Goal: Task Accomplishment & Management: Use online tool/utility

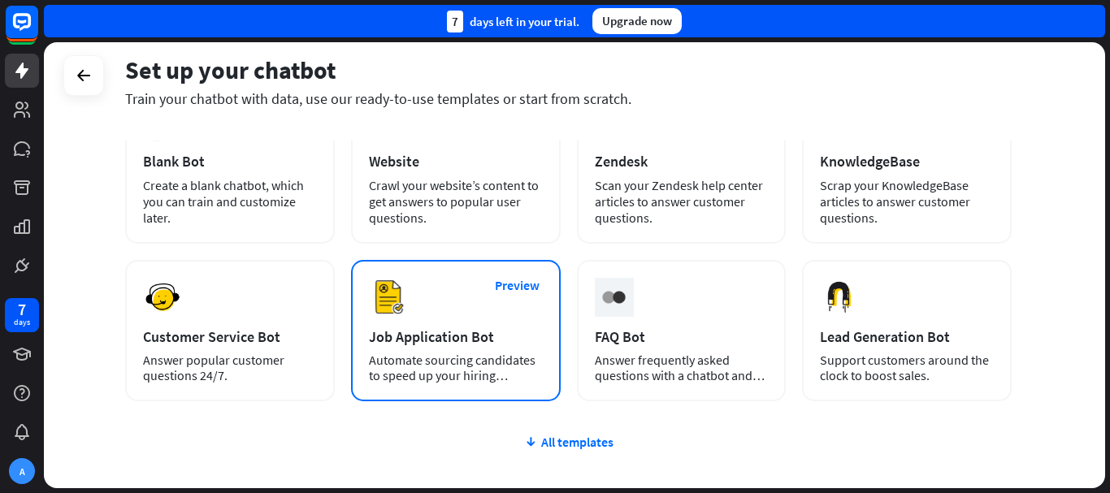
scroll to position [81, 0]
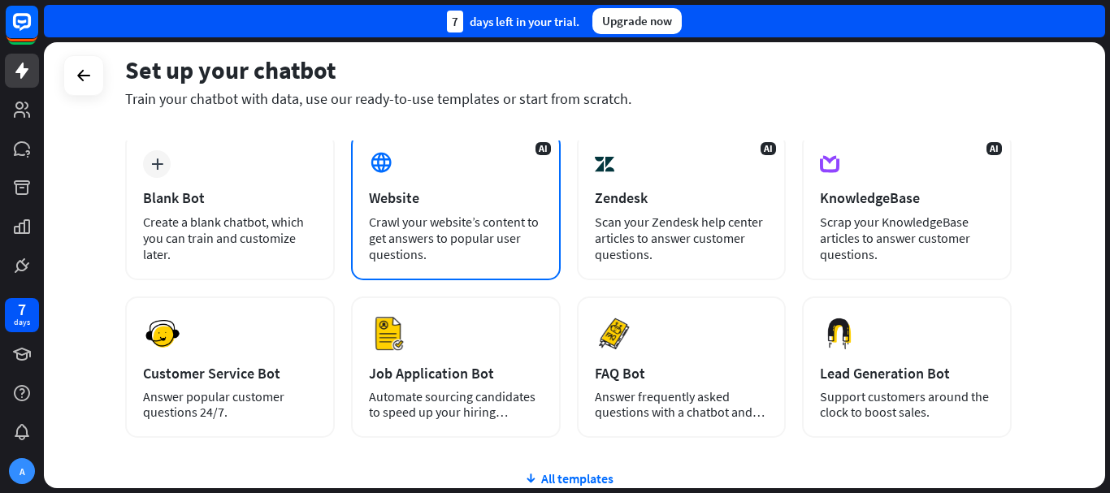
click at [466, 218] on div "Crawl your website’s content to get answers to popular user questions." at bounding box center [456, 238] width 174 height 49
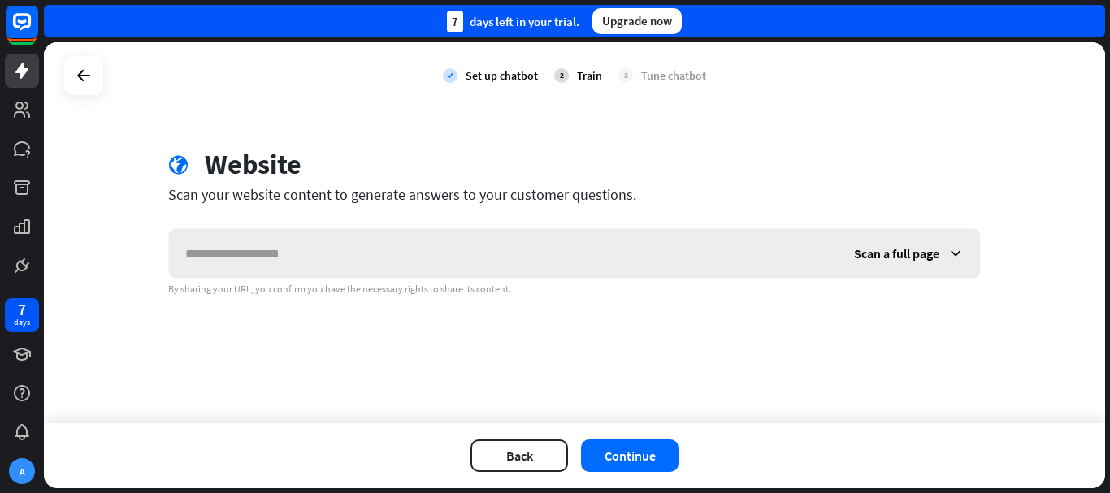
click at [329, 258] on input "text" at bounding box center [503, 253] width 669 height 49
type input "*********"
click at [609, 455] on button "Continue" at bounding box center [630, 456] width 98 height 33
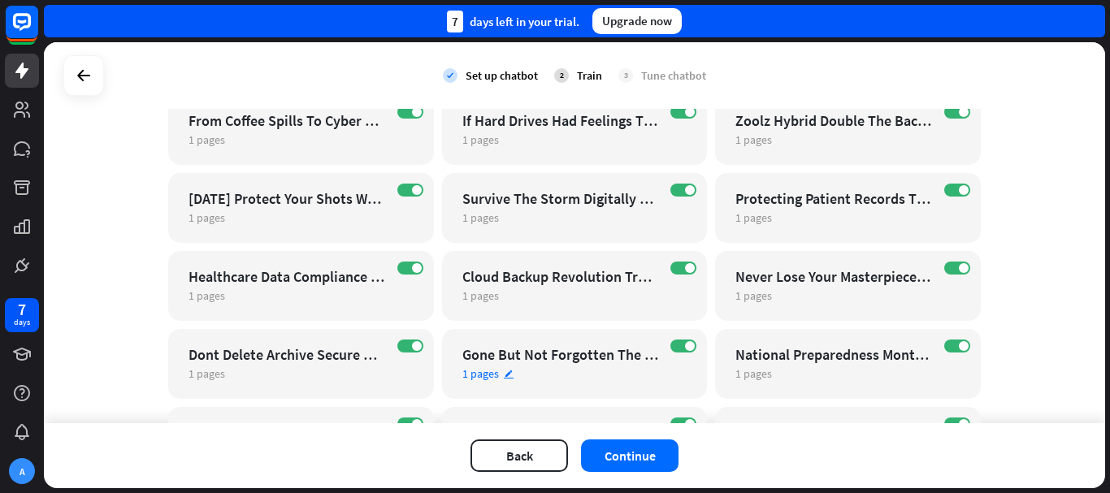
scroll to position [650, 0]
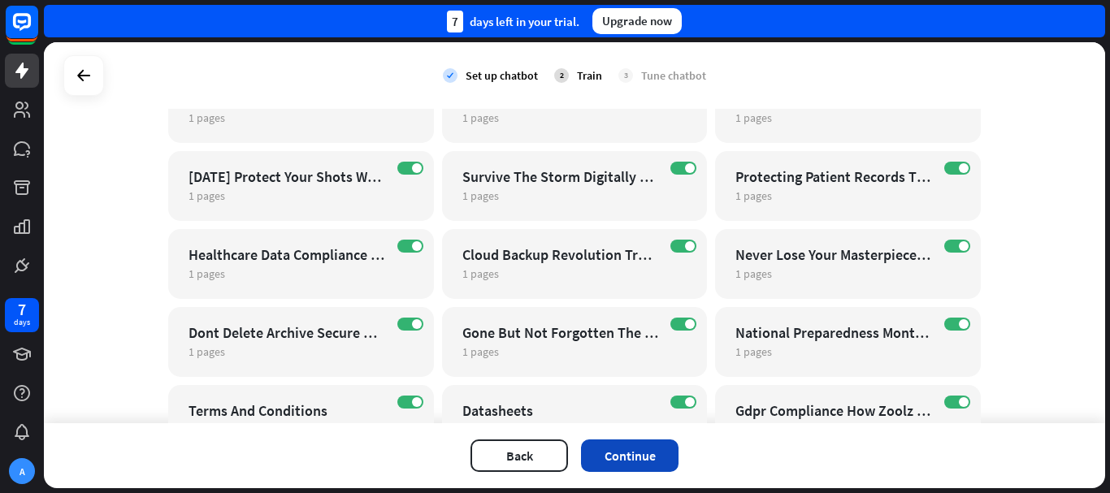
click at [658, 458] on button "Continue" at bounding box center [630, 456] width 98 height 33
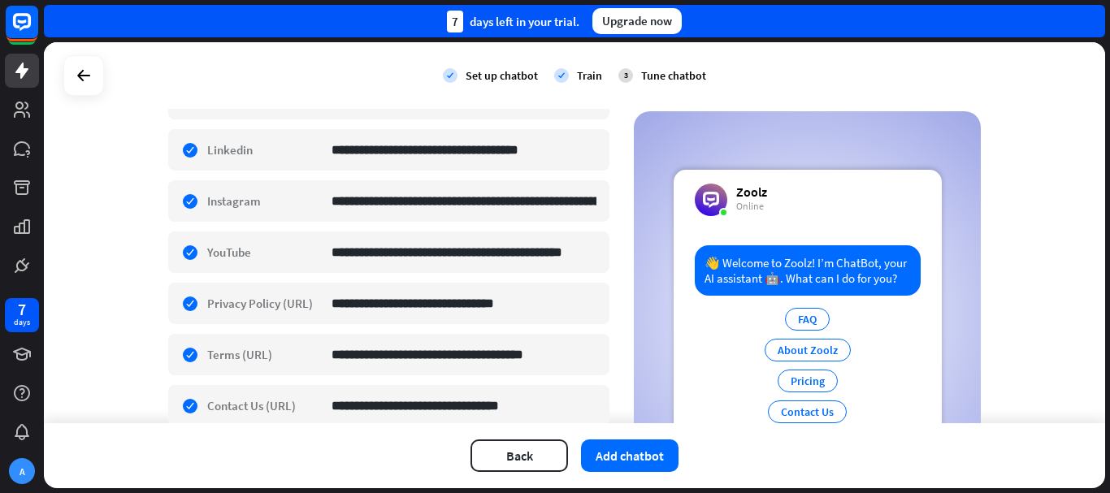
scroll to position [762, 0]
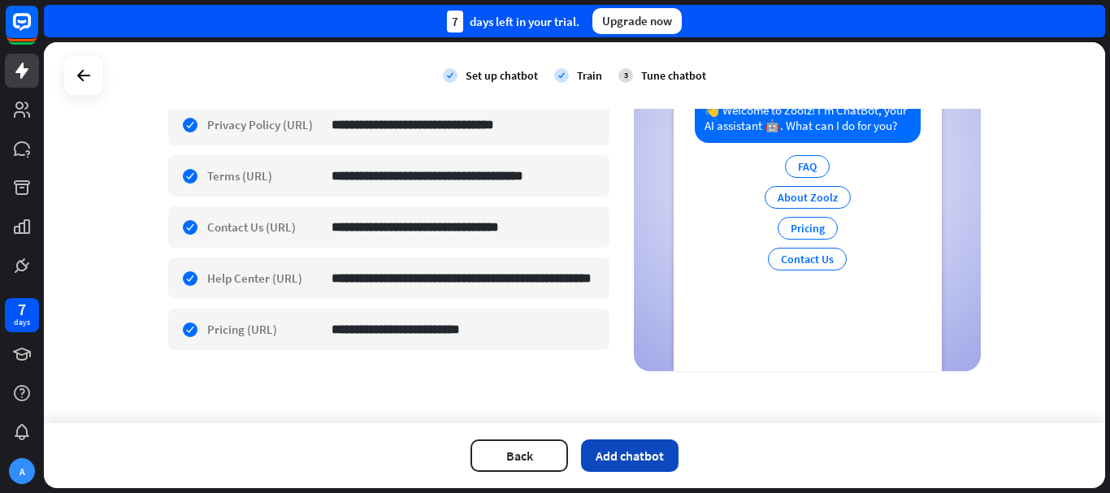
click at [630, 454] on button "Add chatbot" at bounding box center [630, 456] width 98 height 33
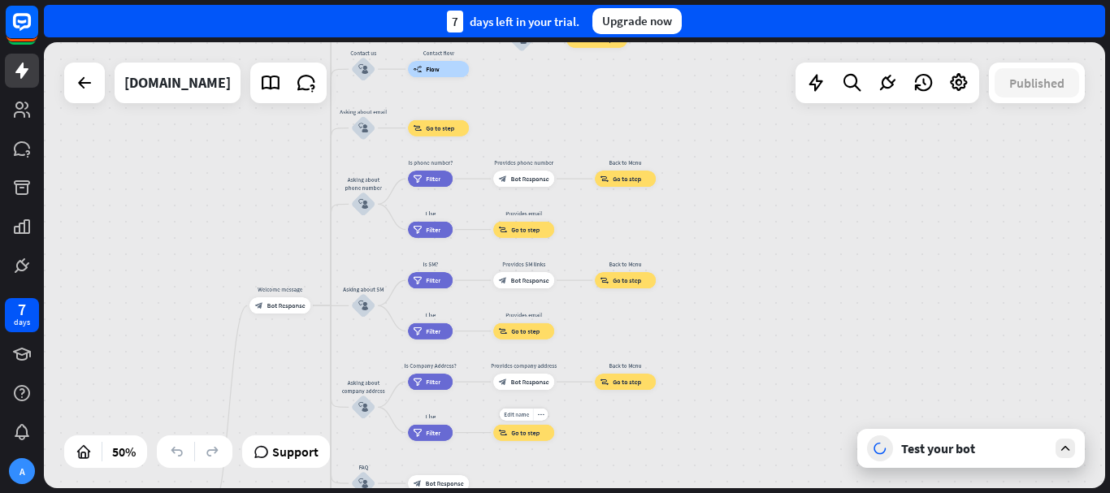
drag, startPoint x: 945, startPoint y: 226, endPoint x: 699, endPoint y: 306, distance: 258.9
click at [549, 441] on div "Edit name more_horiz Provides email block_goto Go to step" at bounding box center [523, 433] width 61 height 16
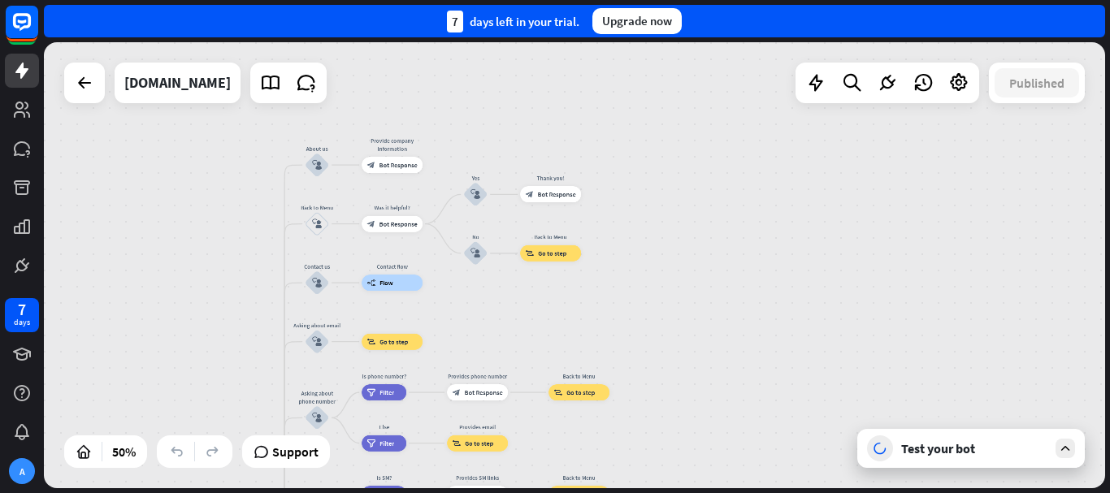
drag, startPoint x: 759, startPoint y: 207, endPoint x: 708, endPoint y: 108, distance: 111.6
click at [708, 108] on div "home_2 Start point Welcome message block_bot_response Bot Response About us blo…" at bounding box center [575, 265] width 1062 height 446
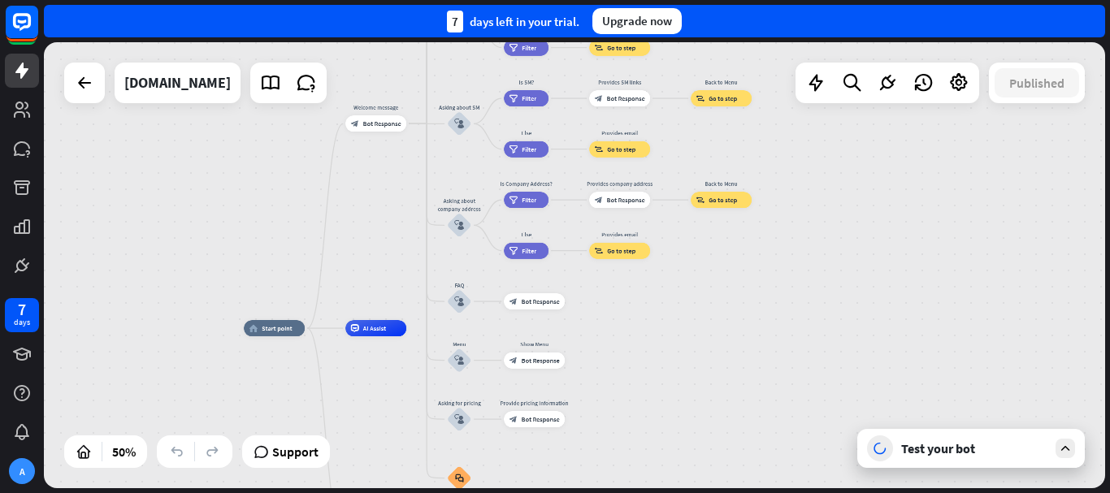
drag, startPoint x: 607, startPoint y: 440, endPoint x: 571, endPoint y: 284, distance: 160.1
click at [757, 292] on div "home_2 Start point Welcome message block_bot_response Bot Response About us blo…" at bounding box center [575, 265] width 1062 height 446
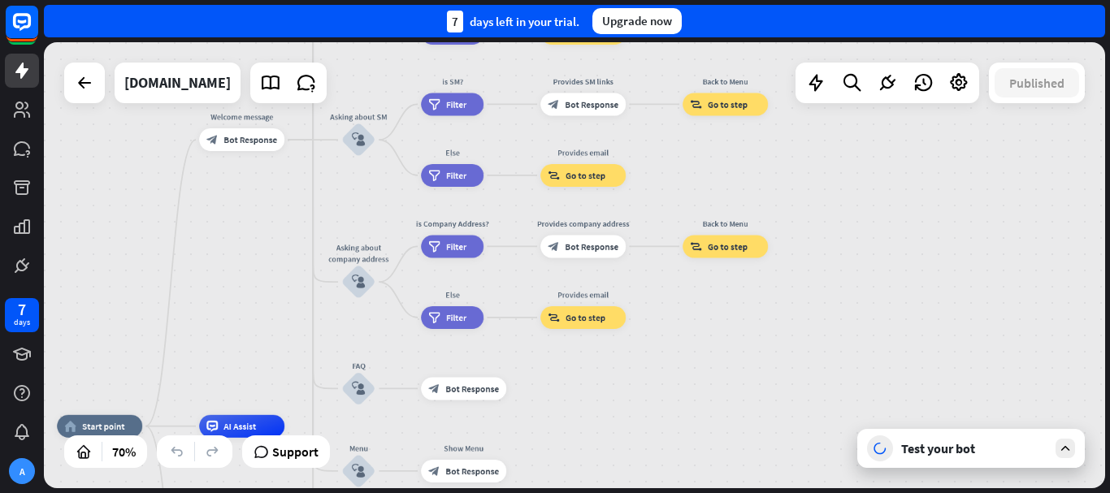
drag, startPoint x: 663, startPoint y: 278, endPoint x: 643, endPoint y: 432, distance: 155.8
click at [643, 432] on div "home_2 Start point Welcome message block_bot_response Bot Response About us blo…" at bounding box center [575, 265] width 1062 height 446
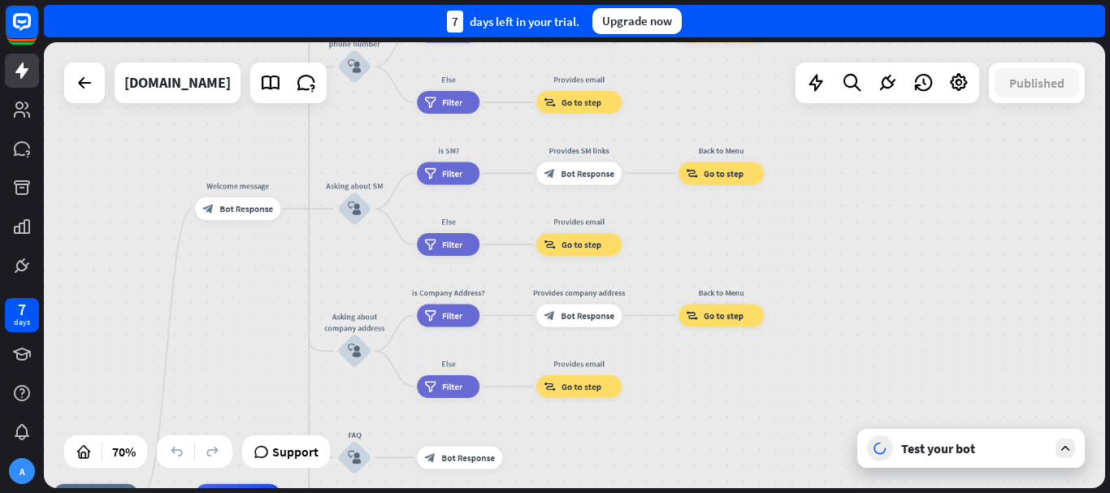
click at [986, 450] on div "Test your bot" at bounding box center [974, 449] width 146 height 16
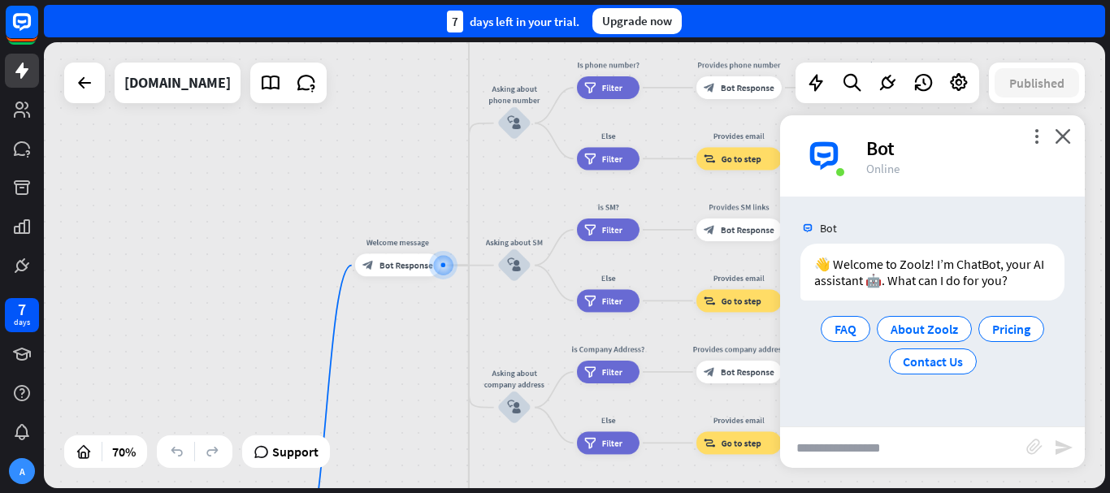
click at [910, 450] on input "text" at bounding box center [903, 448] width 246 height 41
type input "**********"
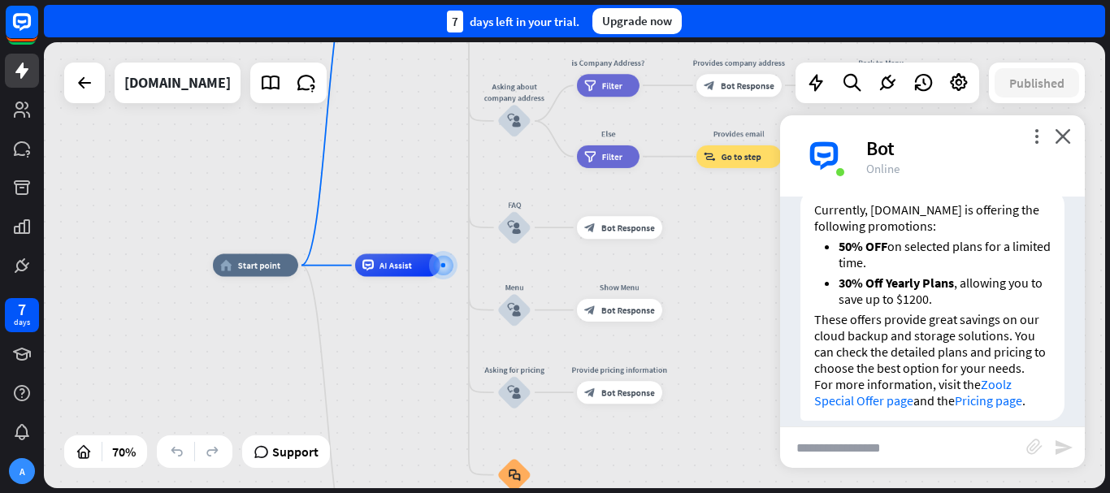
scroll to position [249, 0]
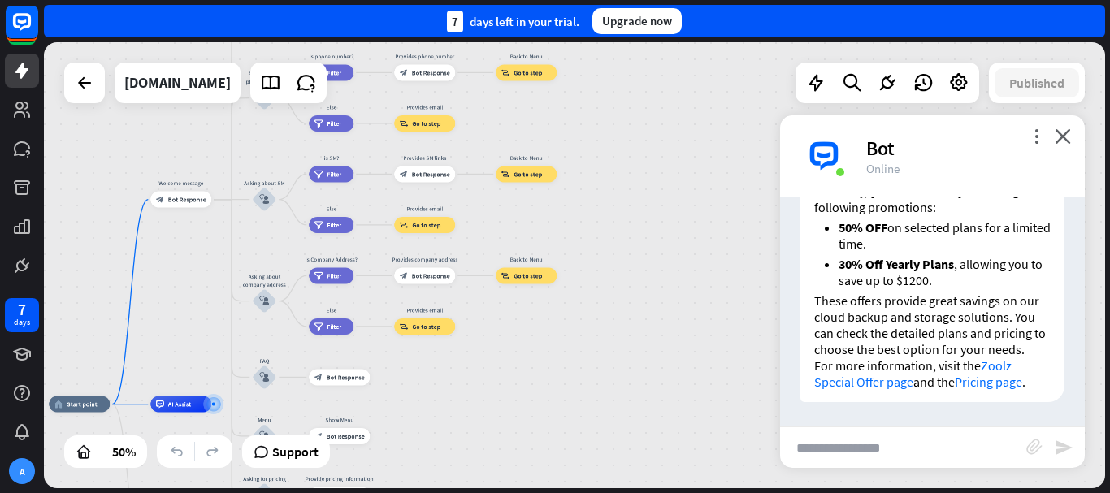
drag, startPoint x: 662, startPoint y: 277, endPoint x: 341, endPoint y: 415, distance: 349.2
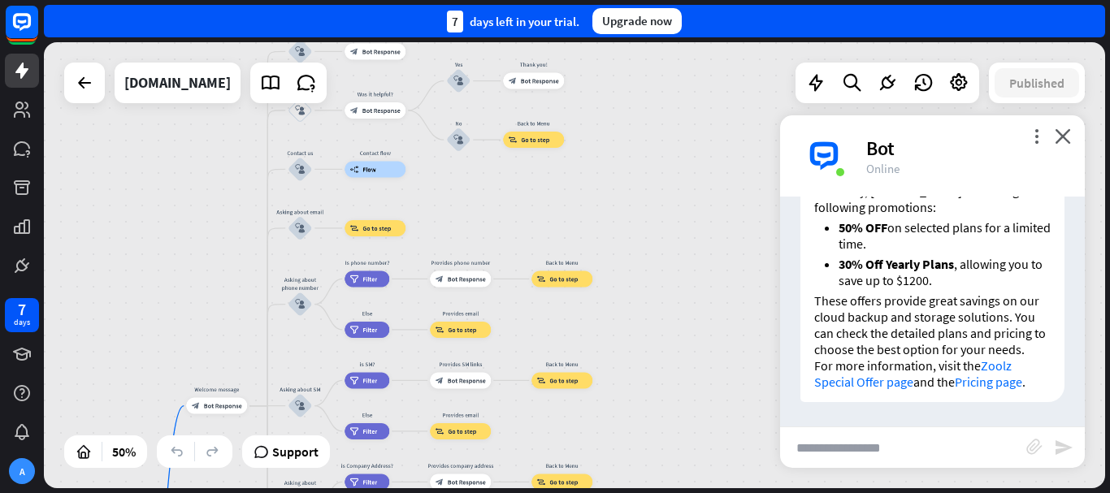
drag, startPoint x: 597, startPoint y: 157, endPoint x: 635, endPoint y: 362, distance: 208.2
click at [635, 362] on div "home_2 Start point Welcome message block_bot_response Bot Response About us blo…" at bounding box center [575, 265] width 1062 height 446
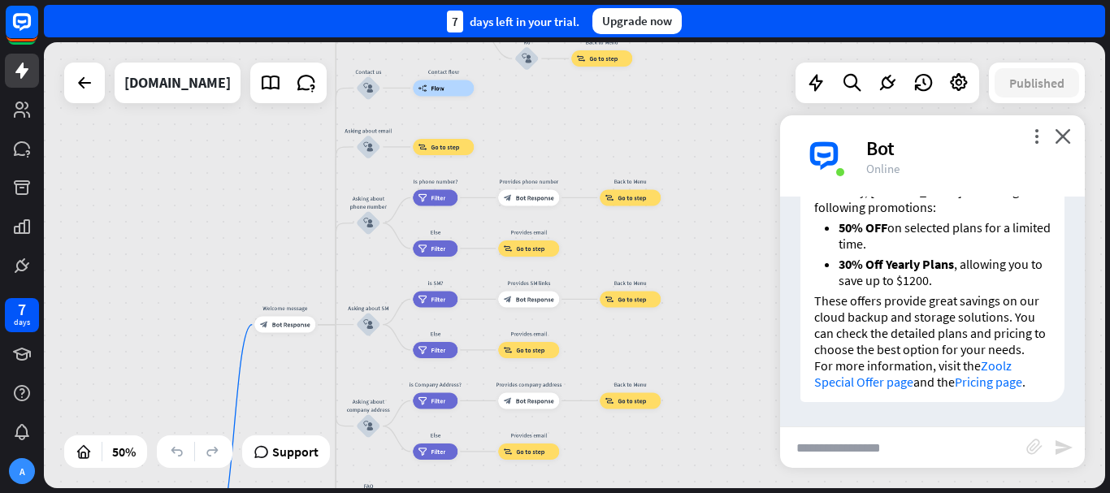
drag, startPoint x: 651, startPoint y: 171, endPoint x: 666, endPoint y: 60, distance: 111.5
click at [666, 60] on div "home_2 Start point Welcome message block_bot_response Bot Response About us blo…" at bounding box center [575, 265] width 1062 height 446
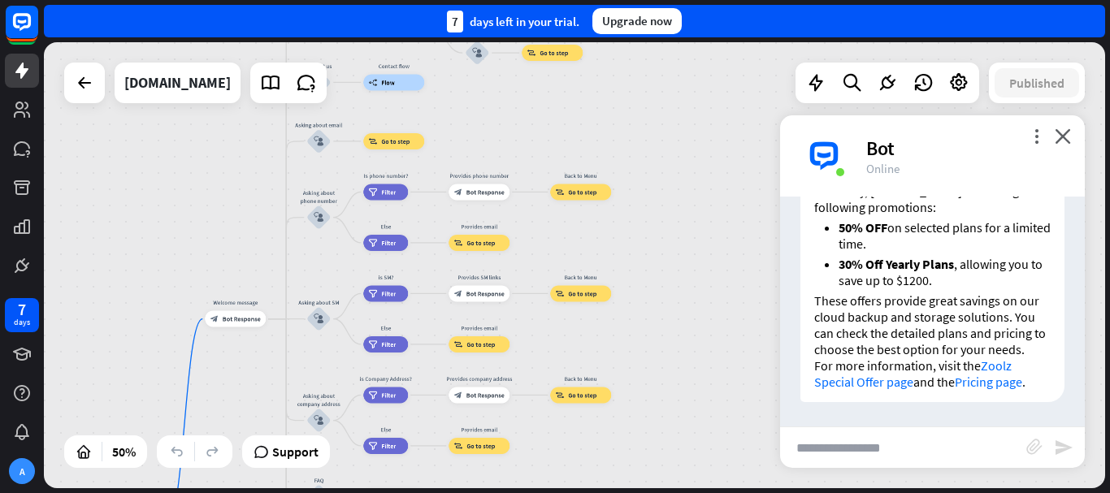
click at [890, 443] on input "text" at bounding box center [903, 448] width 246 height 41
type input "**********"
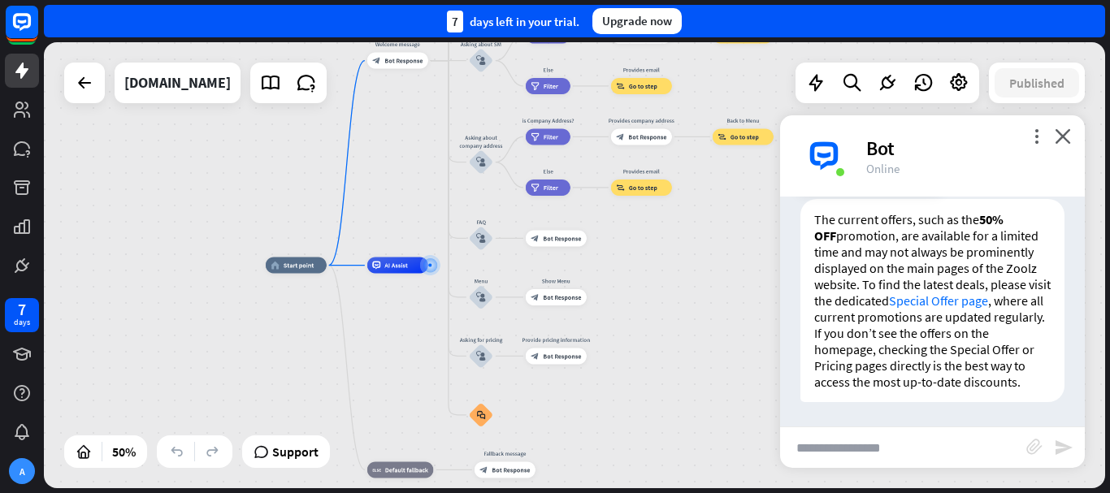
scroll to position [506, 0]
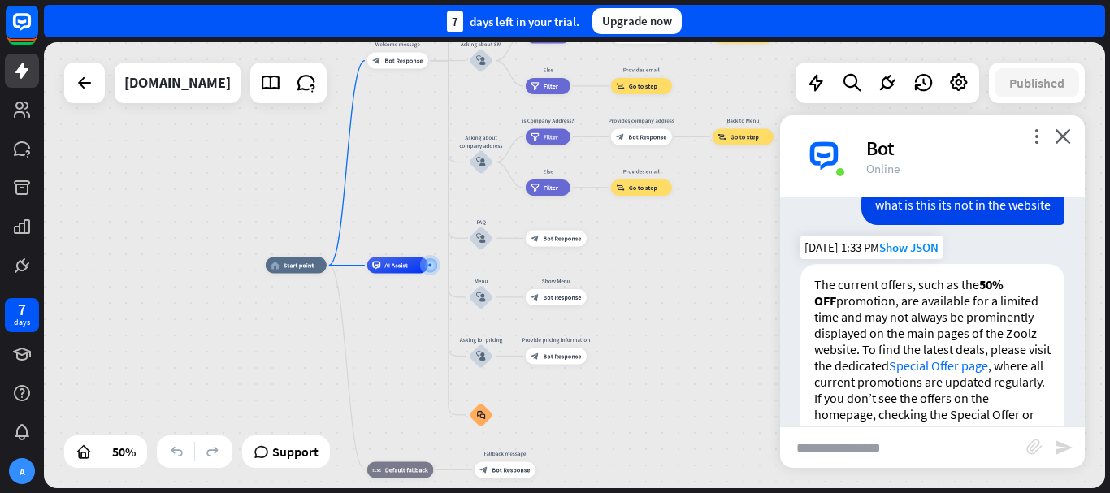
click at [940, 359] on link "Special Offer page" at bounding box center [938, 366] width 99 height 16
click at [857, 463] on input "text" at bounding box center [903, 448] width 246 height 41
type input "**********"
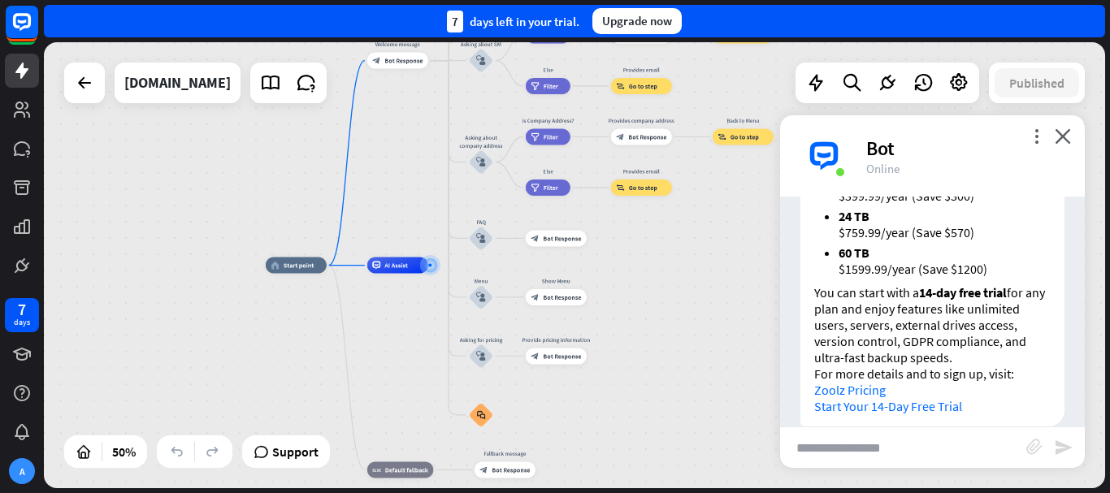
scroll to position [1931, 0]
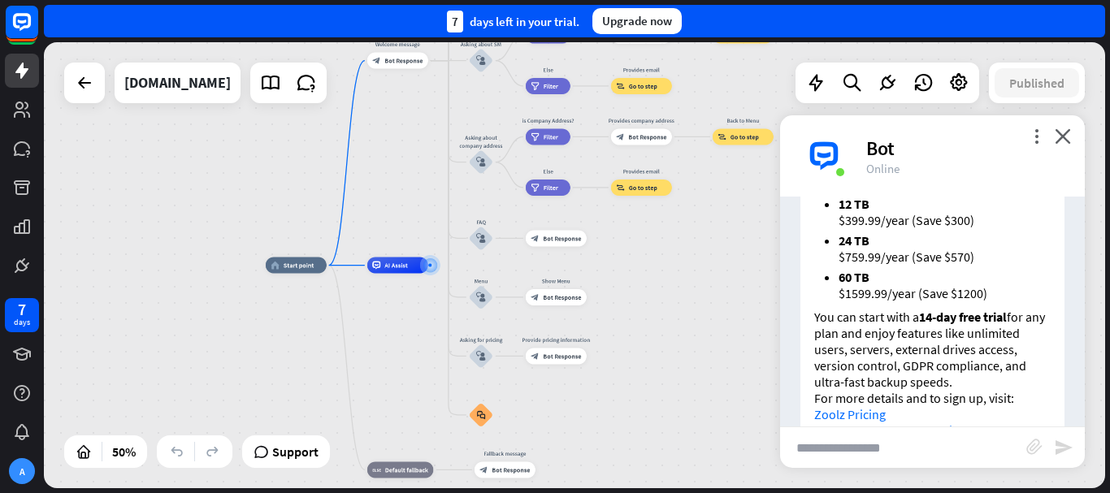
click at [1074, 145] on div "more_vert close Bot Online" at bounding box center [932, 155] width 305 height 81
click at [1064, 137] on icon "close" at bounding box center [1063, 135] width 16 height 15
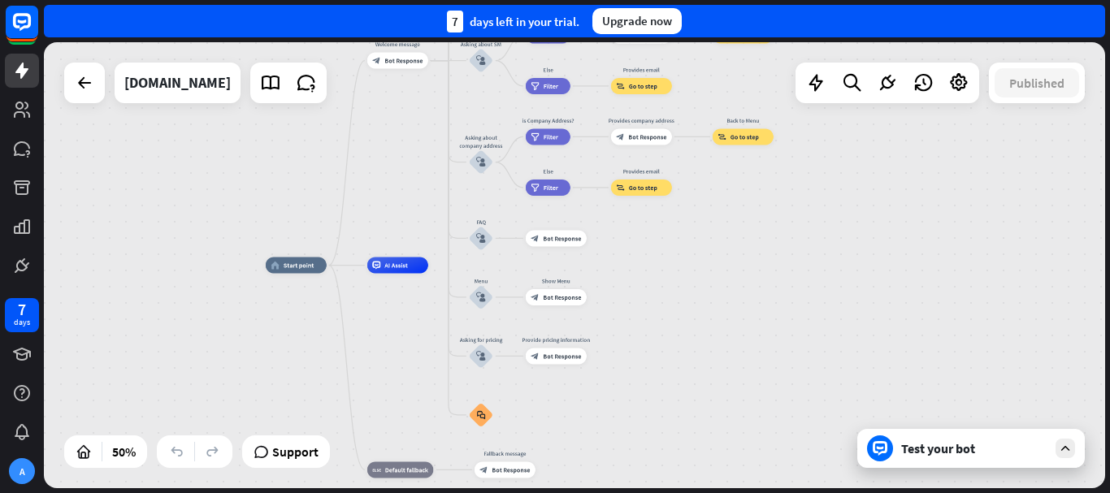
click at [944, 461] on div "Test your bot" at bounding box center [972, 448] width 228 height 39
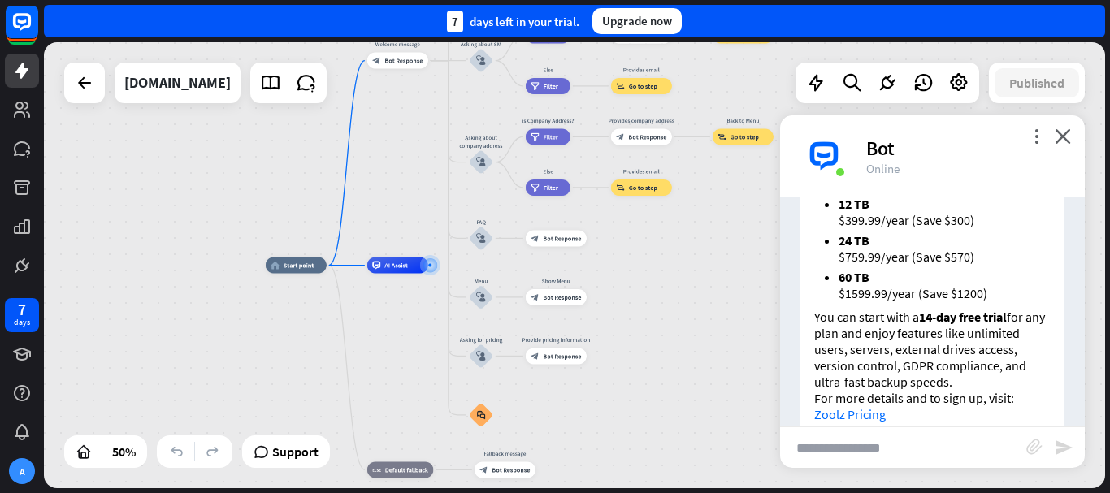
scroll to position [1948, 0]
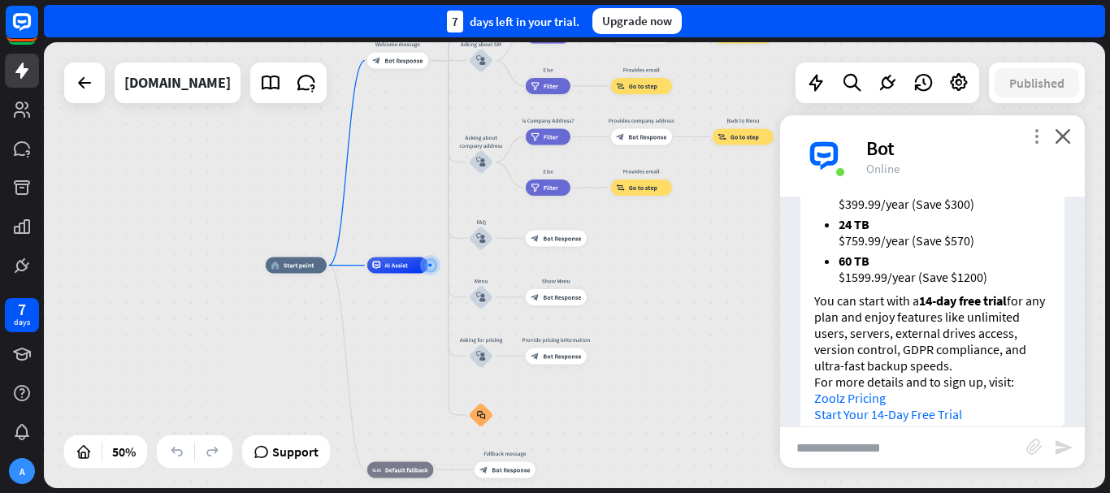
click at [1036, 136] on icon "more_vert" at bounding box center [1036, 135] width 15 height 15
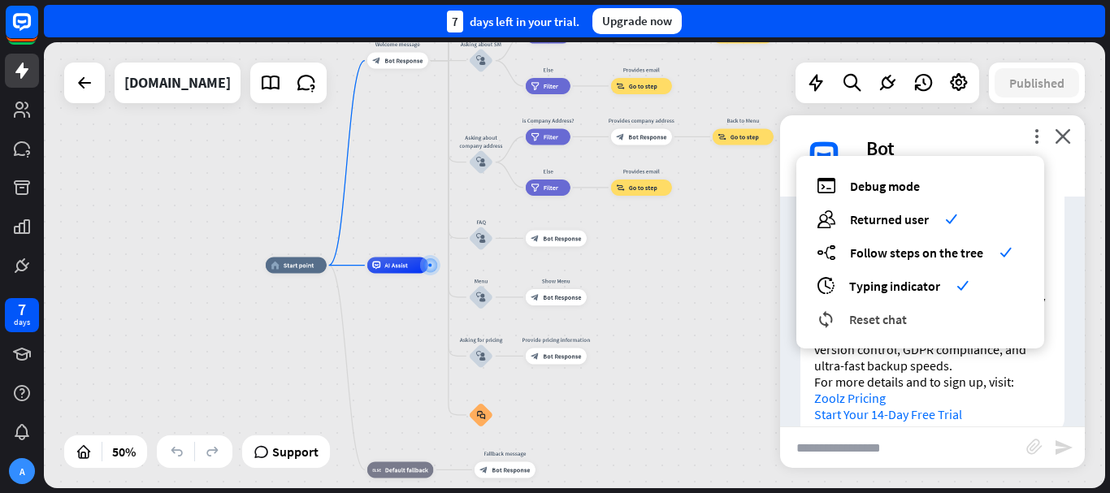
click at [875, 319] on span "Reset chat" at bounding box center [878, 319] width 58 height 16
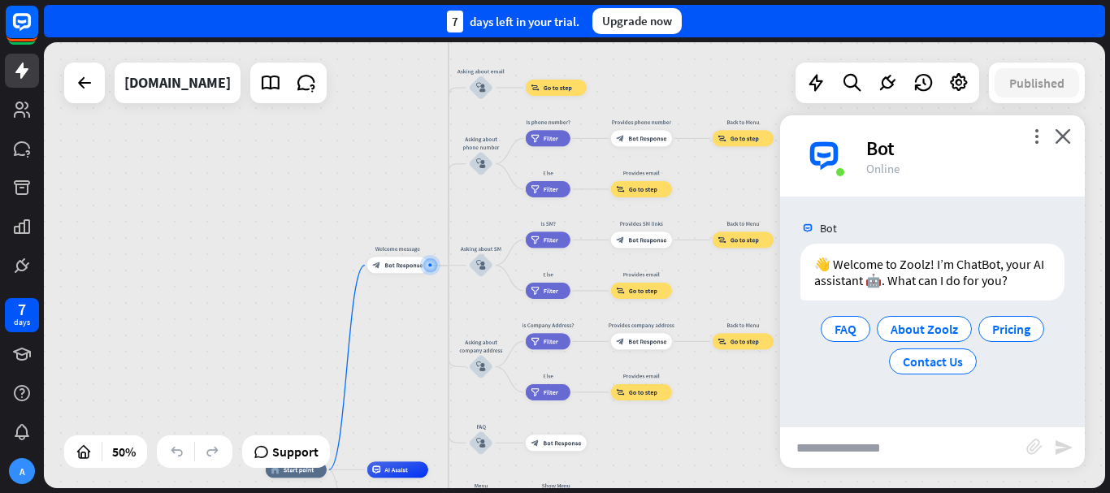
click at [929, 445] on input "text" at bounding box center [903, 448] width 246 height 41
click at [1007, 324] on span "Pricing" at bounding box center [1012, 329] width 38 height 16
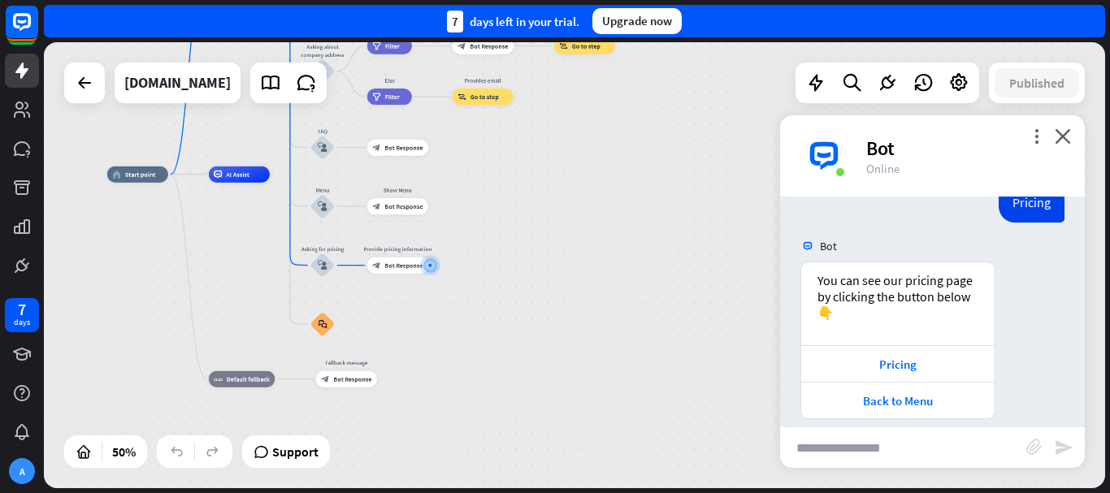
scroll to position [175, 0]
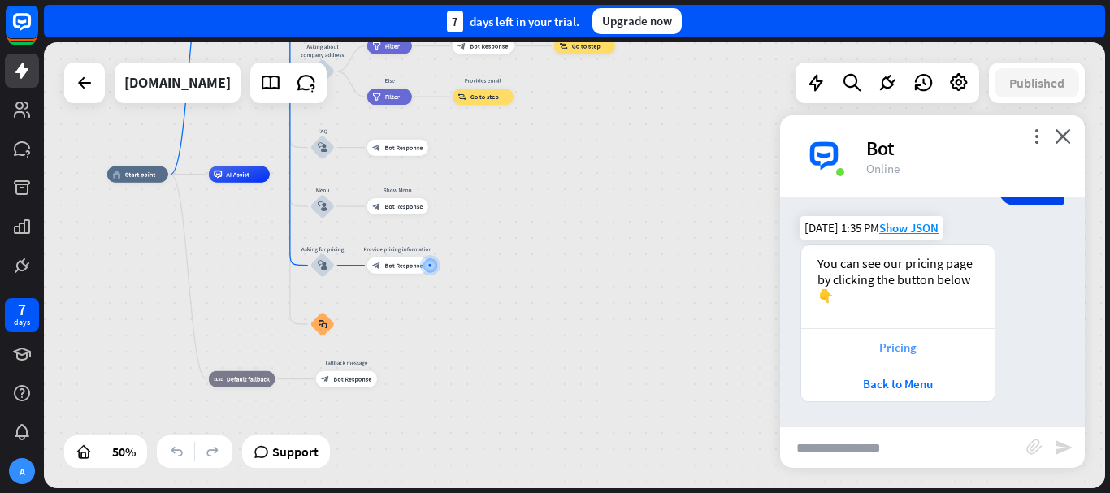
click at [930, 351] on div "Pricing" at bounding box center [898, 347] width 177 height 15
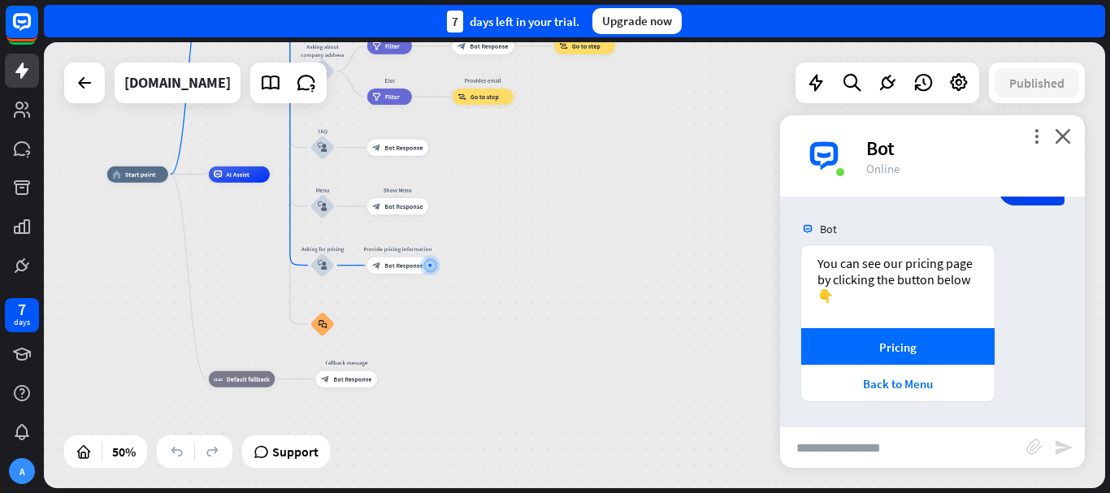
click at [854, 444] on input "text" at bounding box center [903, 448] width 246 height 41
type input "**********"
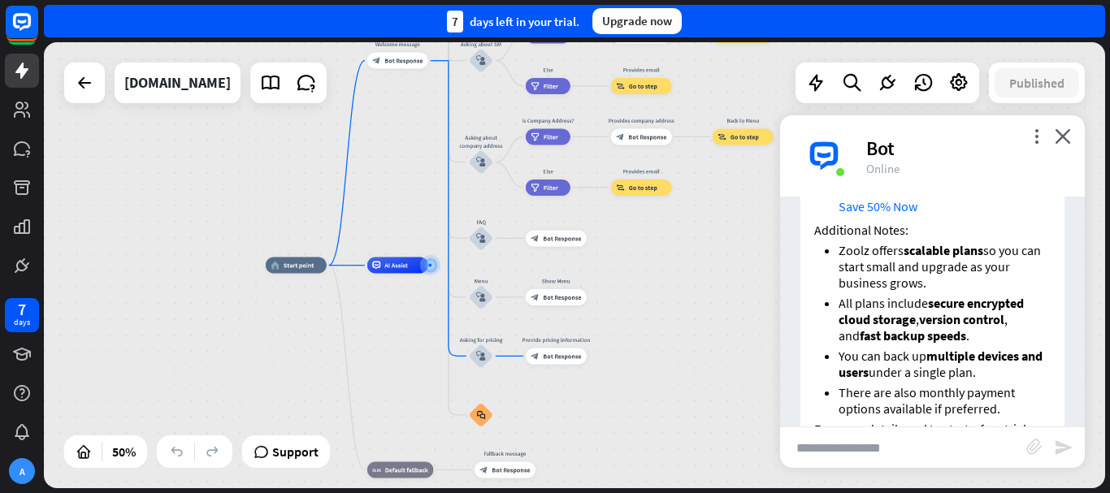
scroll to position [1618, 0]
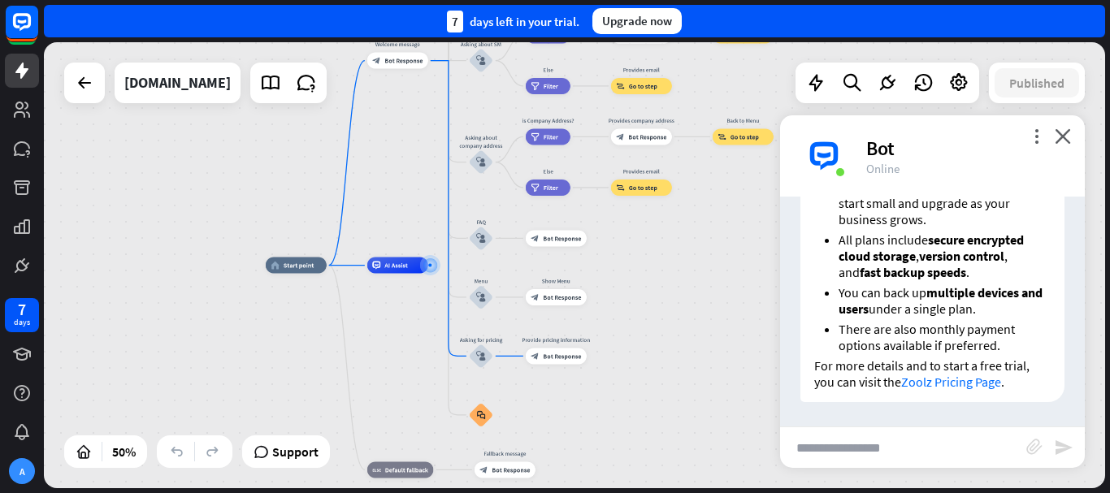
click at [888, 445] on input "text" at bounding box center [903, 448] width 246 height 41
type input "**********"
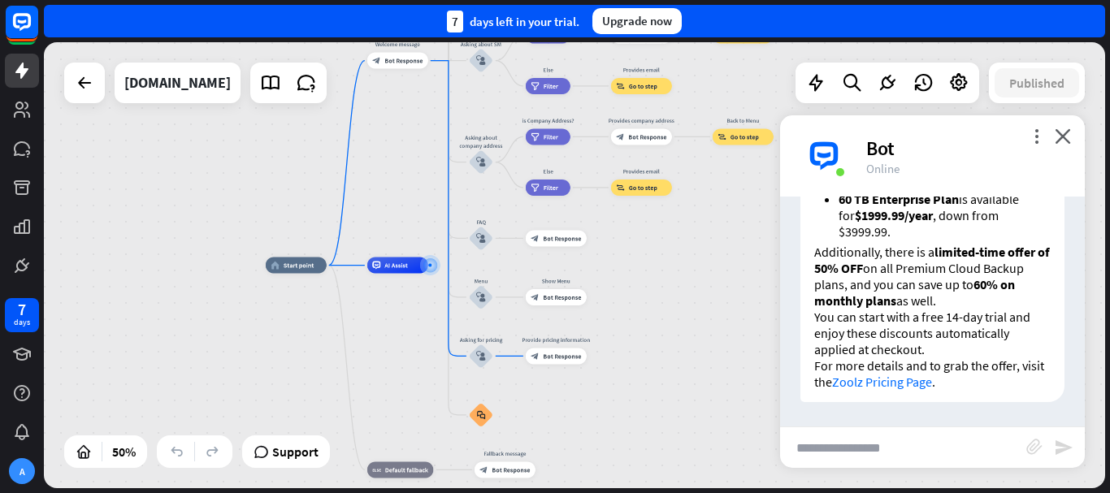
scroll to position [2106, 0]
click at [925, 384] on link "Zoolz Pricing Page" at bounding box center [882, 382] width 100 height 16
click at [877, 458] on input "text" at bounding box center [903, 448] width 246 height 41
click at [909, 452] on input "text" at bounding box center [903, 448] width 246 height 41
type input "**********"
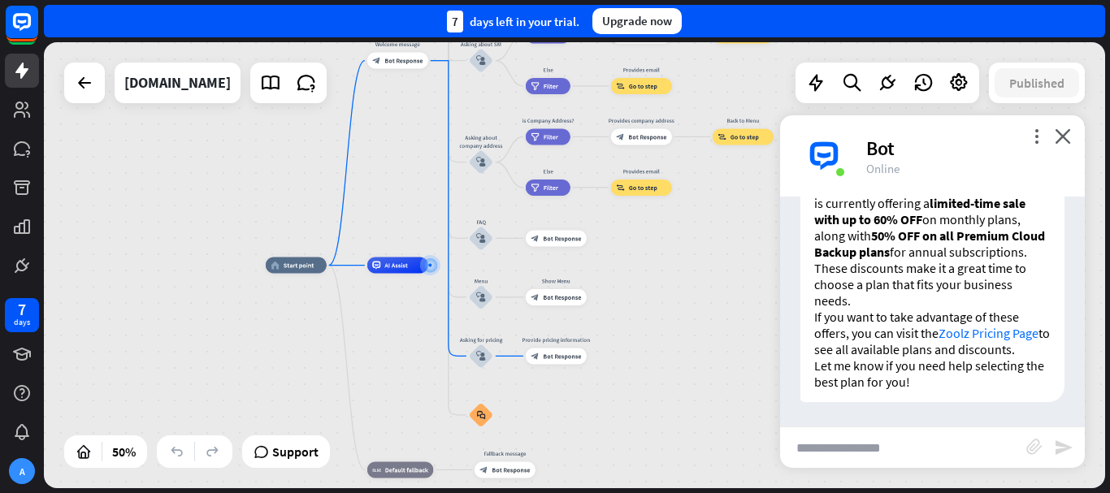
scroll to position [2396, 0]
